Goal: Information Seeking & Learning: Learn about a topic

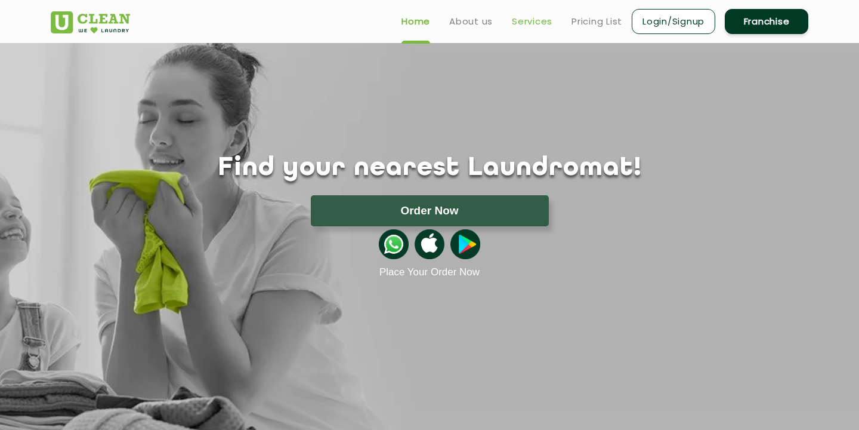
click at [528, 23] on link "Services" at bounding box center [532, 21] width 41 height 14
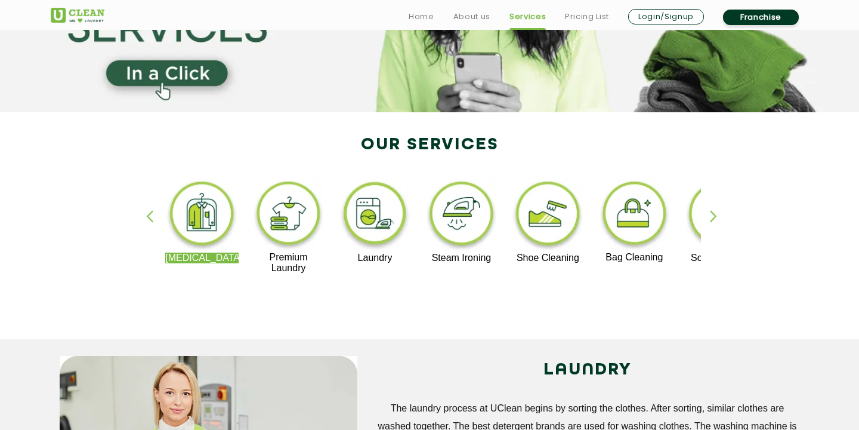
scroll to position [166, 0]
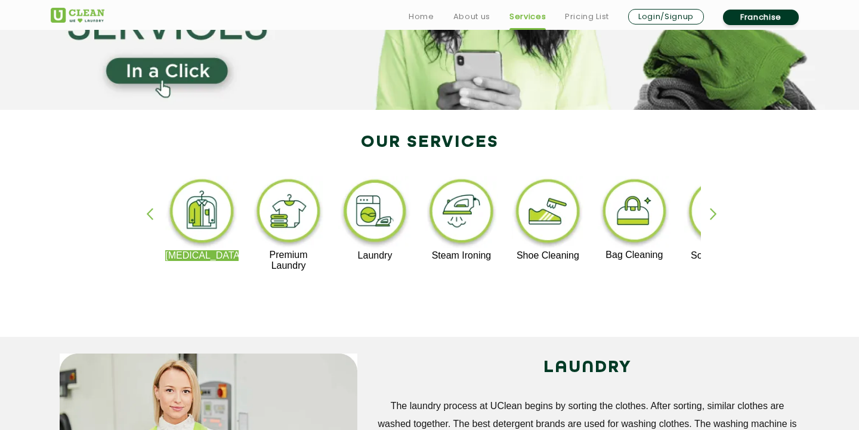
click at [451, 206] on img at bounding box center [461, 213] width 73 height 74
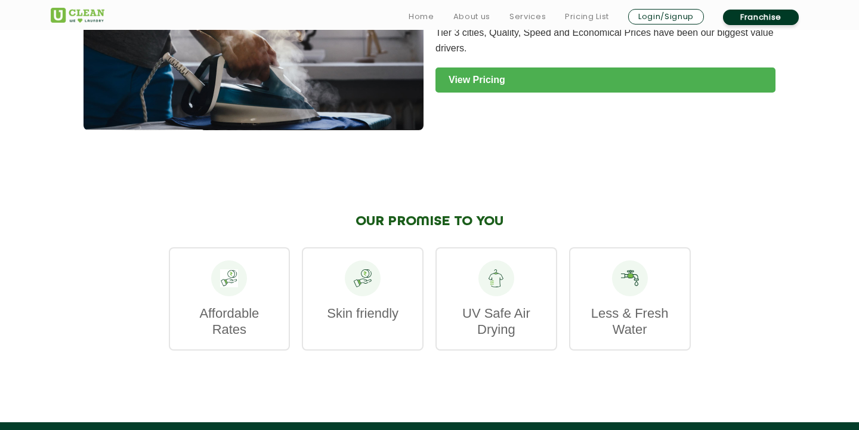
scroll to position [1571, 0]
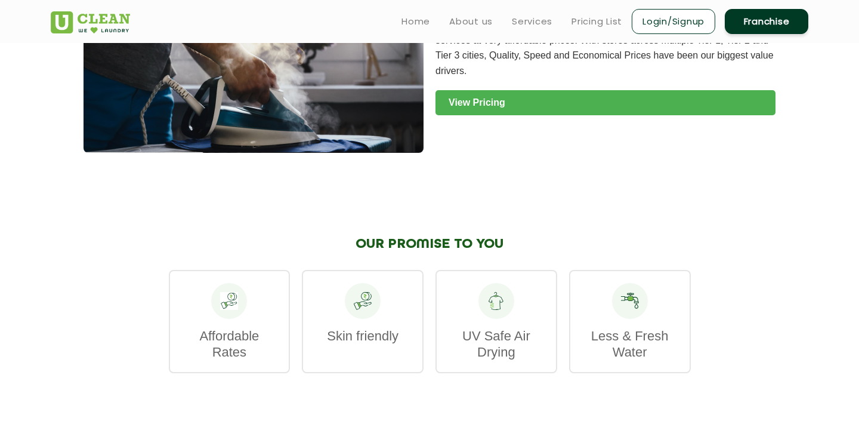
click at [490, 93] on link "View Pricing" at bounding box center [606, 102] width 340 height 25
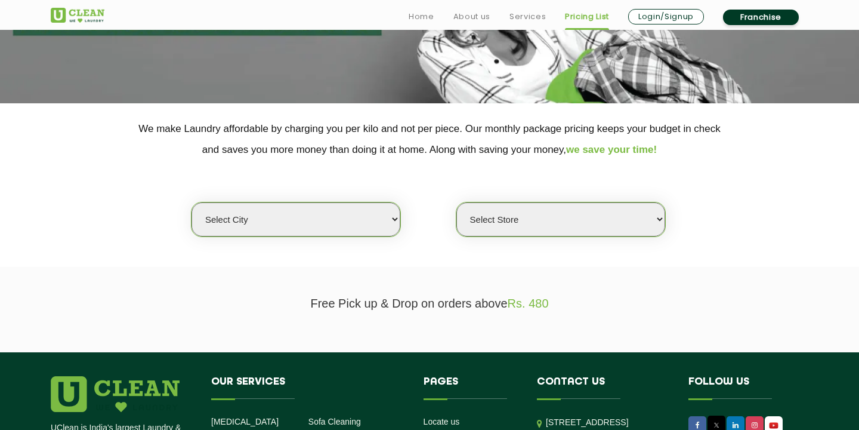
scroll to position [174, 0]
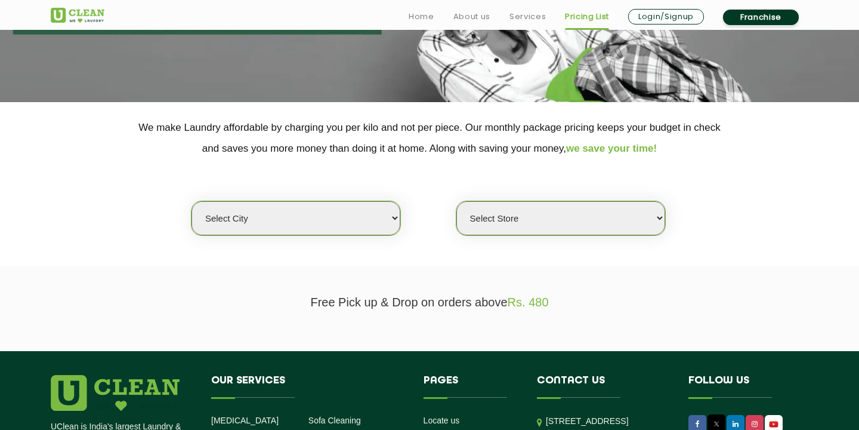
click at [385, 225] on select "Select city Aalo Agartala Agra Ahmedabad Akola Aligarh Alwar - UClean Select Am…" at bounding box center [296, 218] width 209 height 34
select select "3"
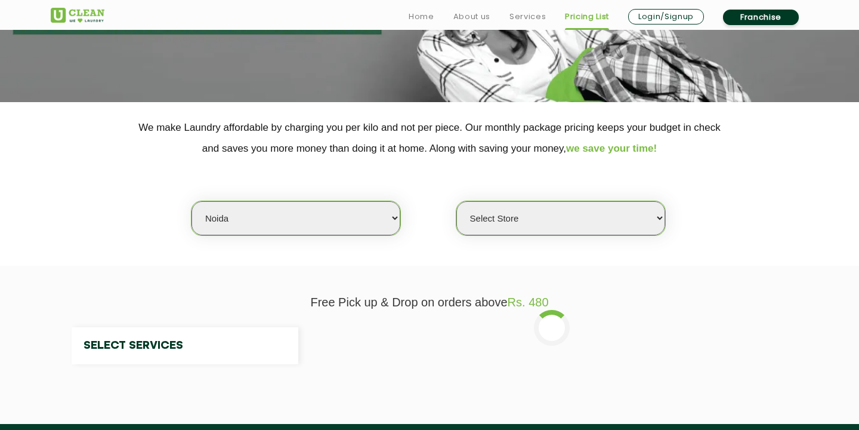
click at [486, 226] on select "Select Store" at bounding box center [560, 218] width 209 height 34
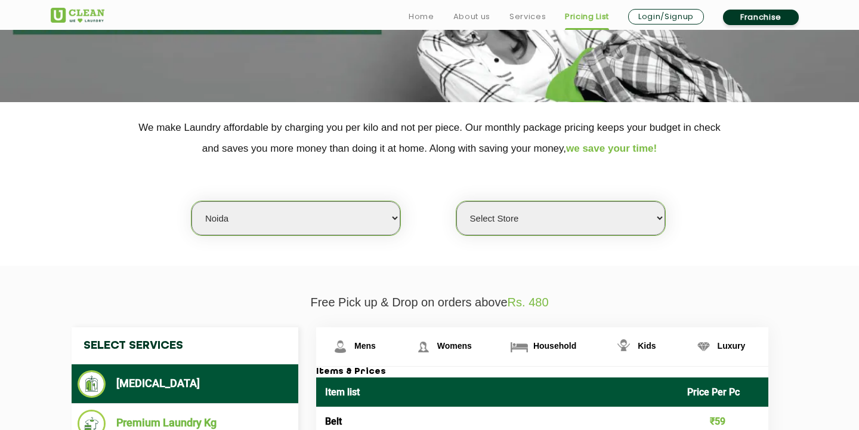
select select "615"
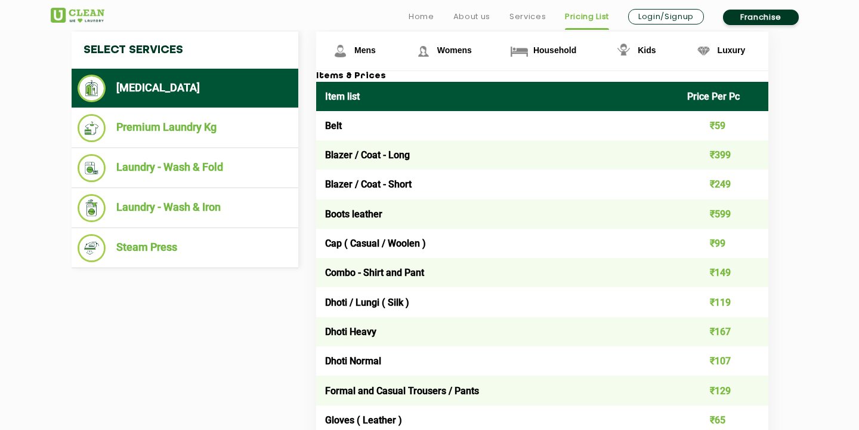
scroll to position [470, 0]
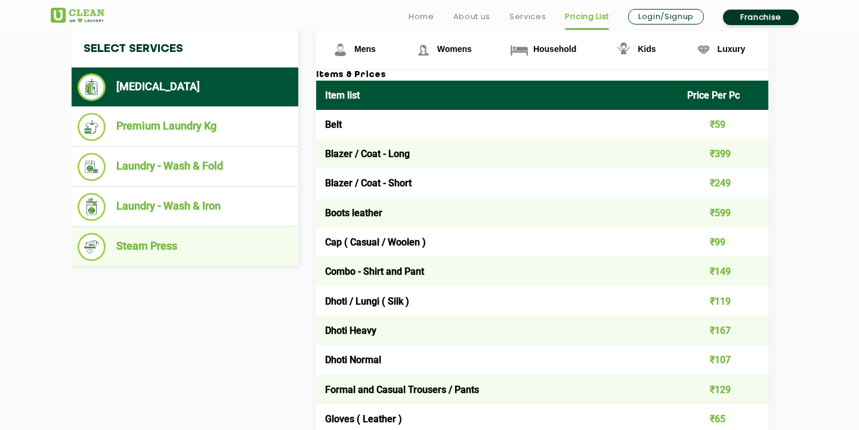
click at [202, 252] on li "Steam Press" at bounding box center [185, 247] width 215 height 28
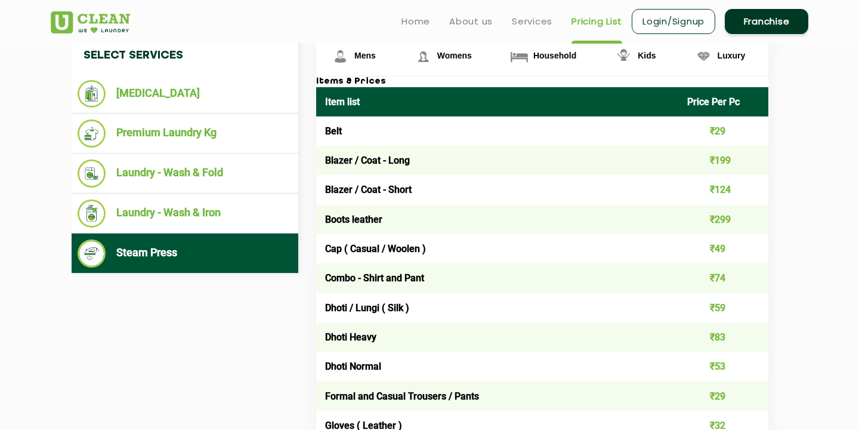
scroll to position [356, 0]
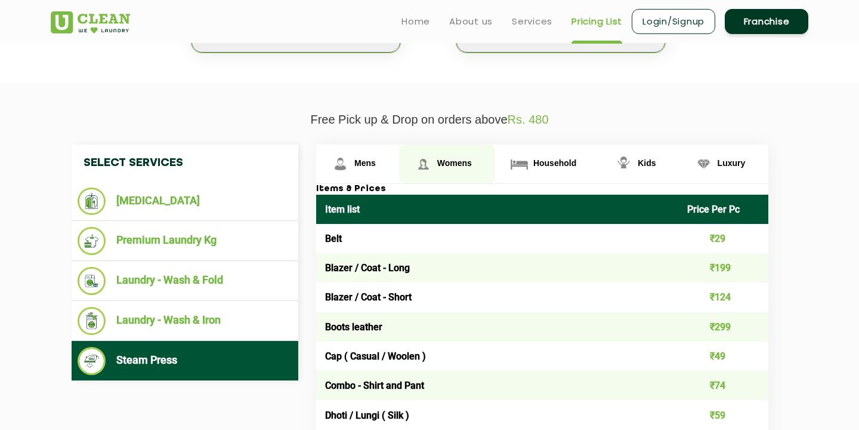
click at [399, 171] on link "Womens" at bounding box center [357, 163] width 83 height 39
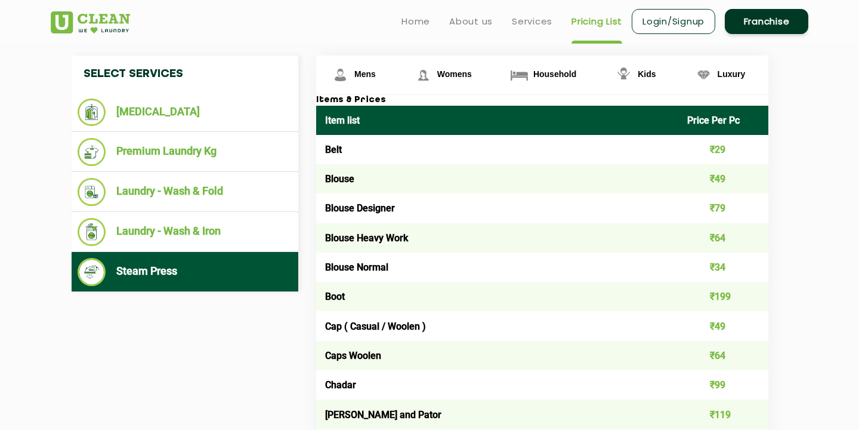
scroll to position [0, 0]
